Goal: Task Accomplishment & Management: Use online tool/utility

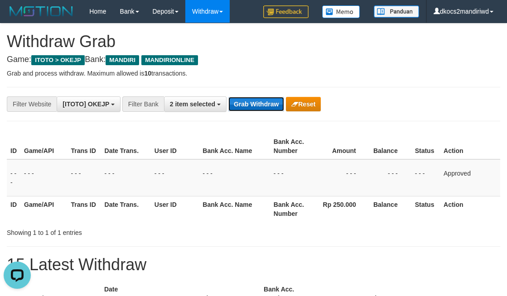
click at [254, 108] on button "Grab Withdraw" at bounding box center [256, 104] width 56 height 14
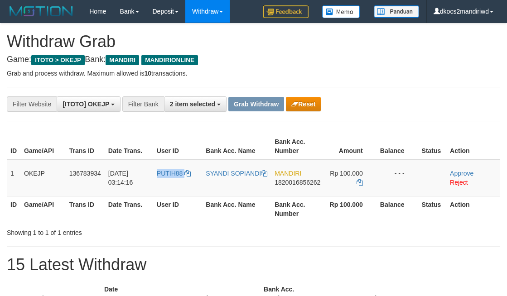
click at [174, 182] on td "PUTIH88" at bounding box center [177, 177] width 49 height 37
click at [246, 173] on link "SYANDI SOPIANDI" at bounding box center [237, 173] width 62 height 7
click at [166, 181] on td "PUTIH88" at bounding box center [177, 177] width 49 height 37
copy span "PUTIH88"
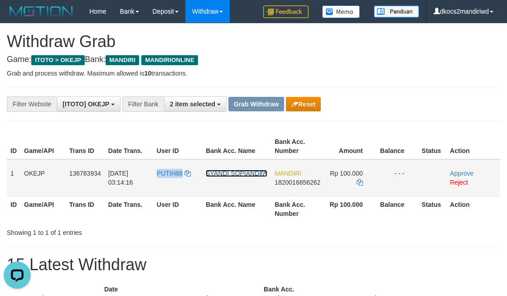
click at [233, 173] on link "SYANDI SOPIANDI" at bounding box center [237, 173] width 62 height 7
copy span "PUTIH88"
click at [409, 64] on div "**********" at bounding box center [253, 238] width 507 height 428
click at [466, 173] on link "Approve" at bounding box center [462, 173] width 24 height 7
